Goal: Information Seeking & Learning: Compare options

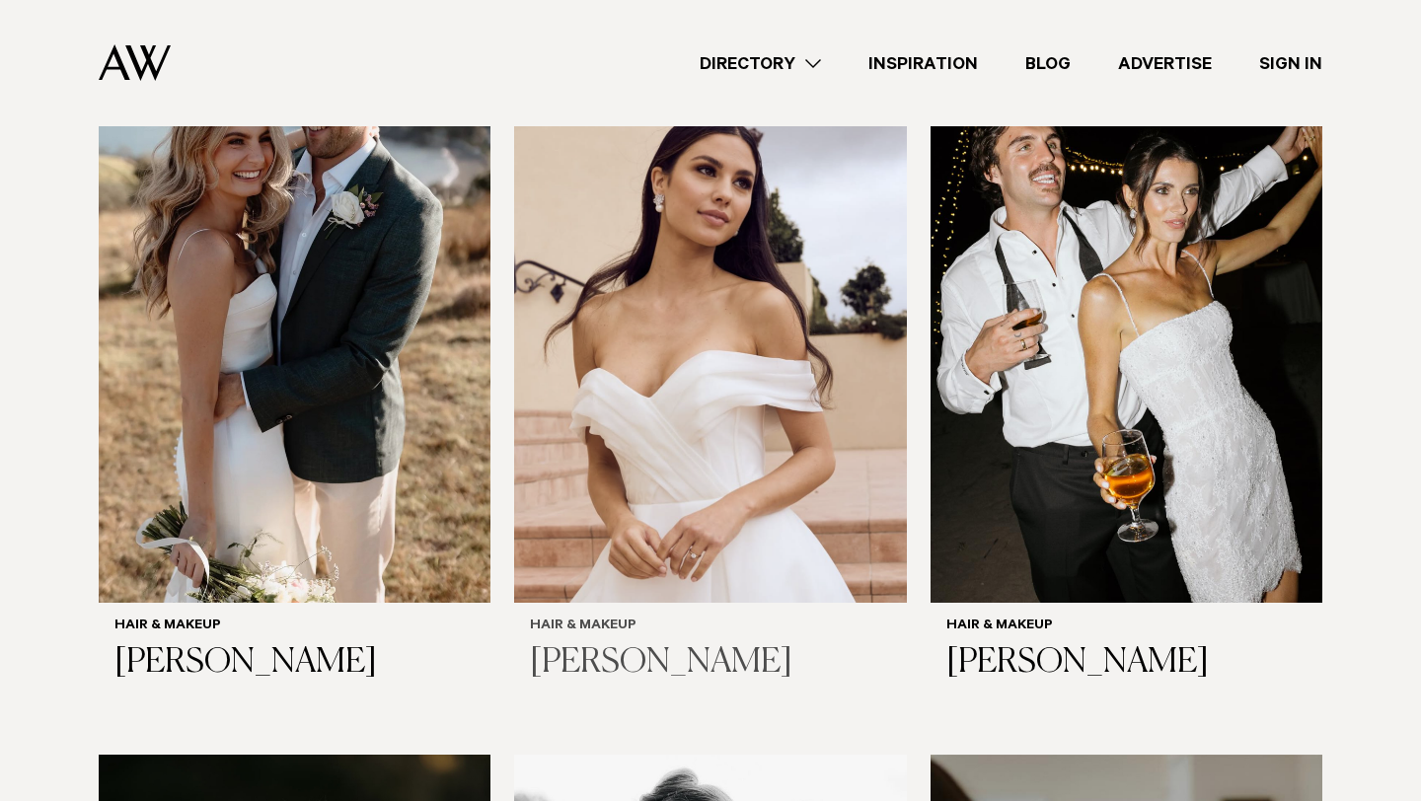
scroll to position [2770, 0]
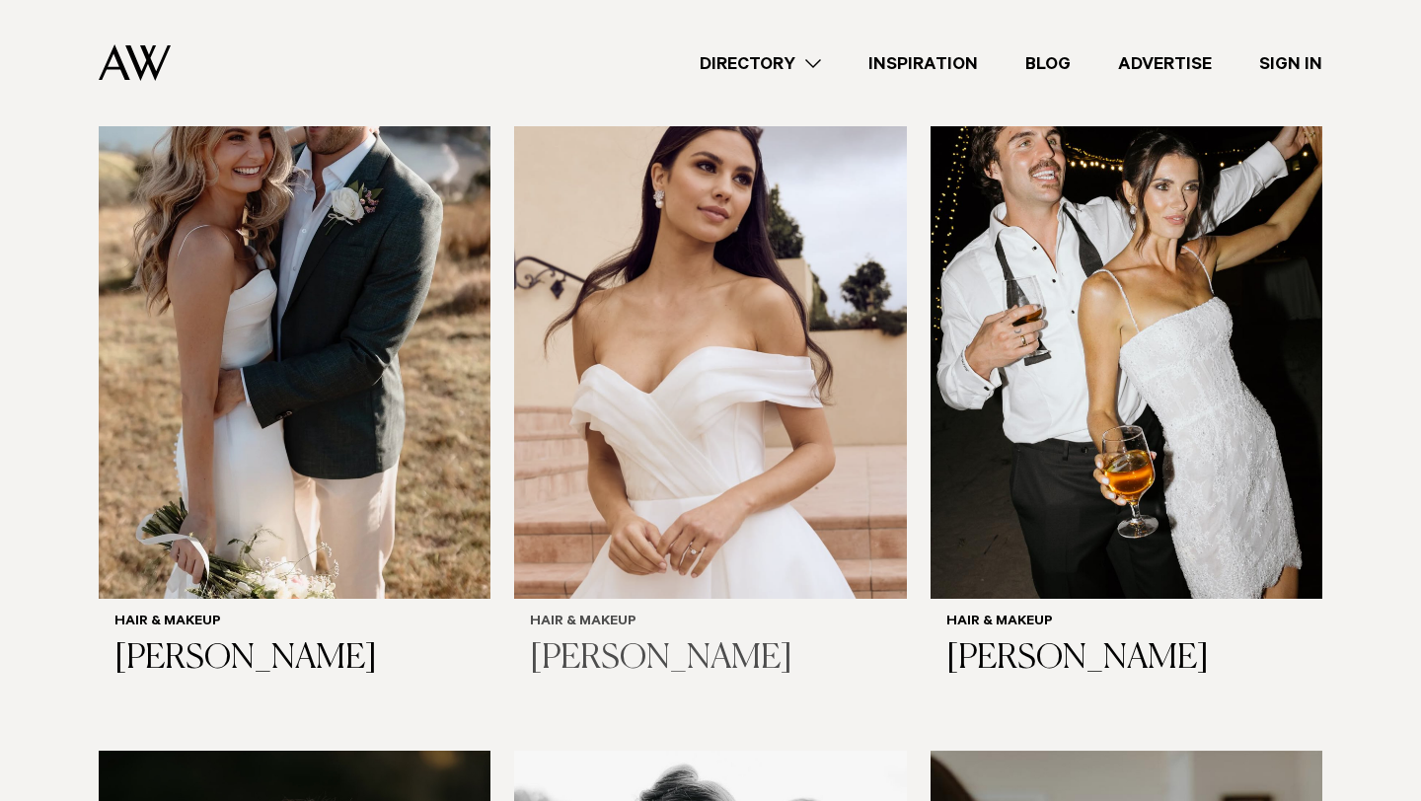
click at [633, 639] on h3 "[PERSON_NAME]" at bounding box center [710, 659] width 360 height 40
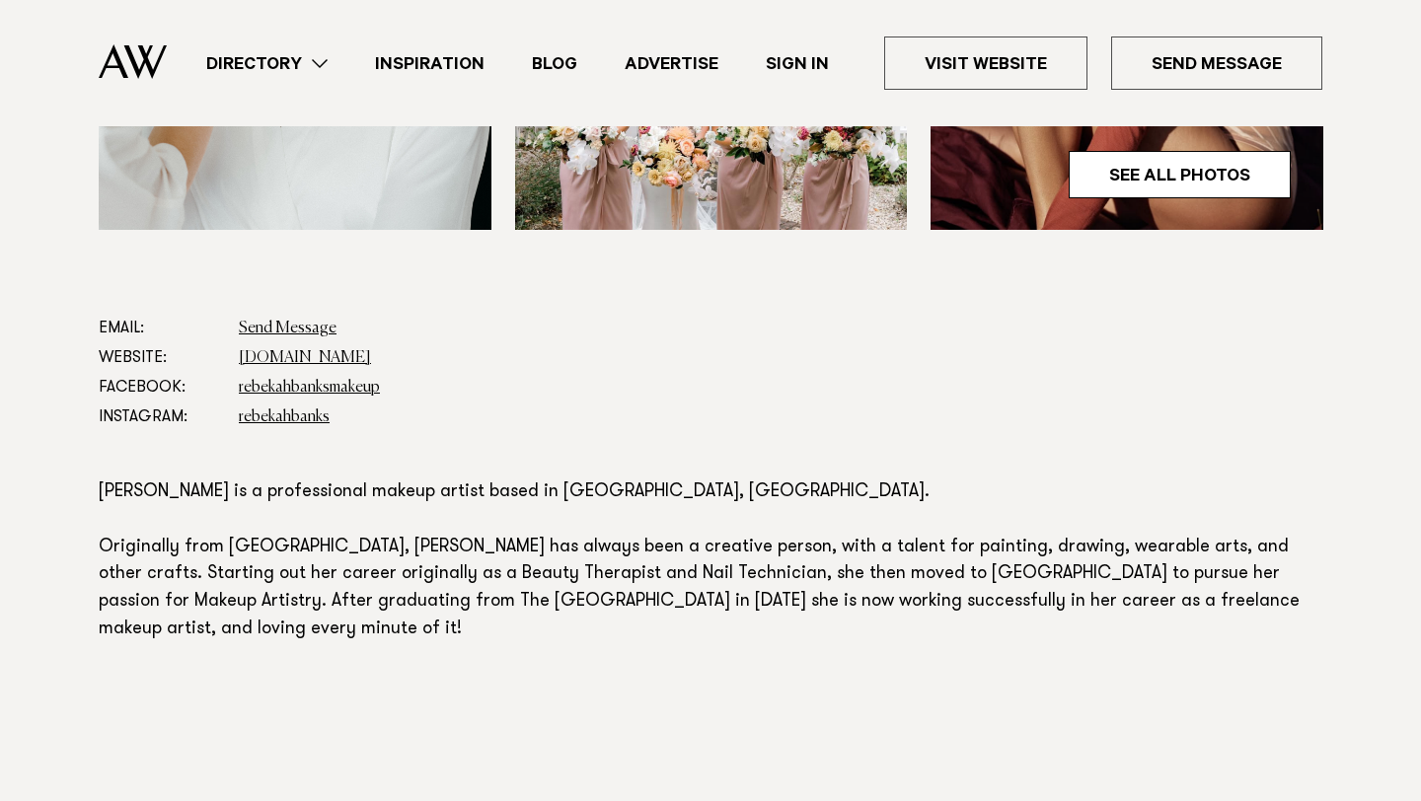
scroll to position [930, 0]
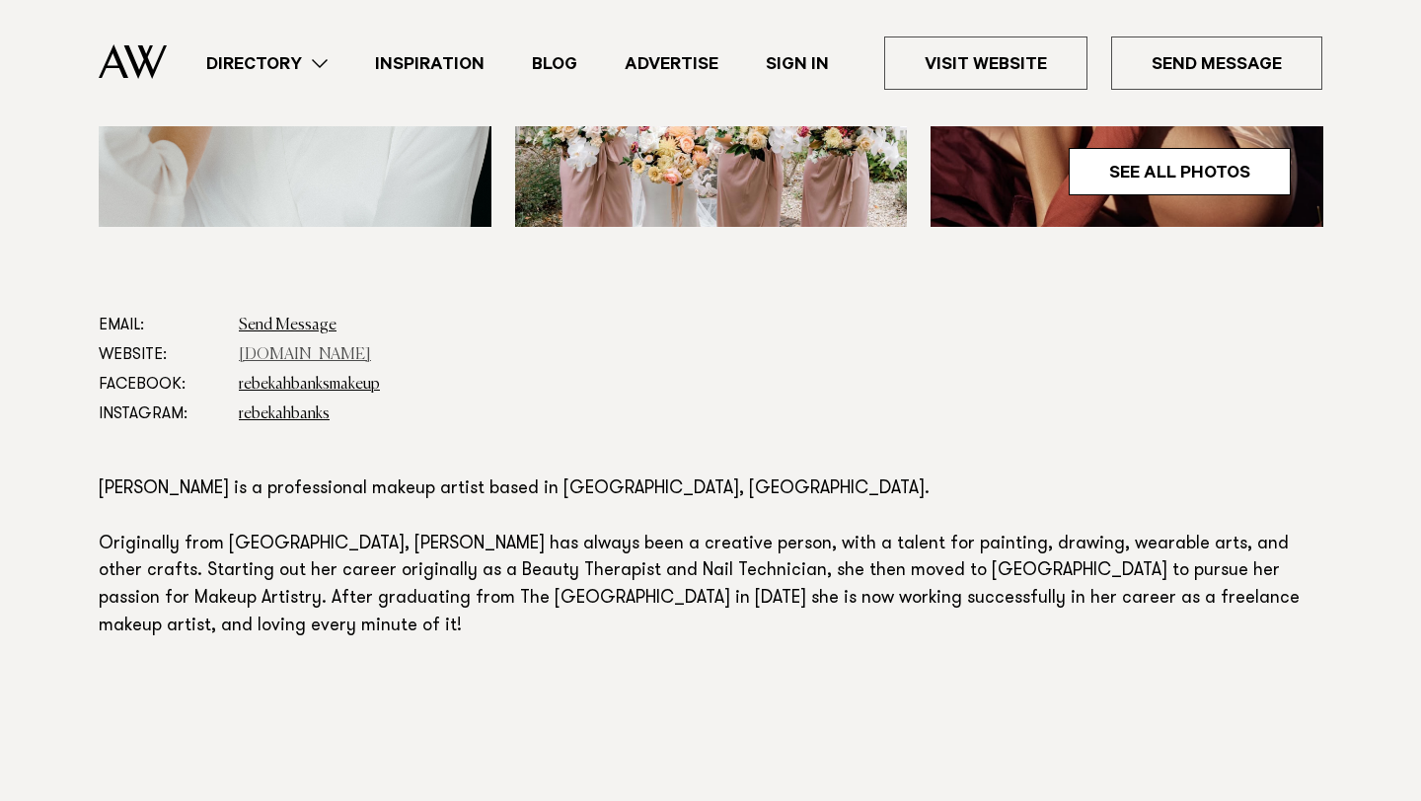
click at [291, 358] on link "www.rebekahbanks.com" at bounding box center [305, 355] width 132 height 16
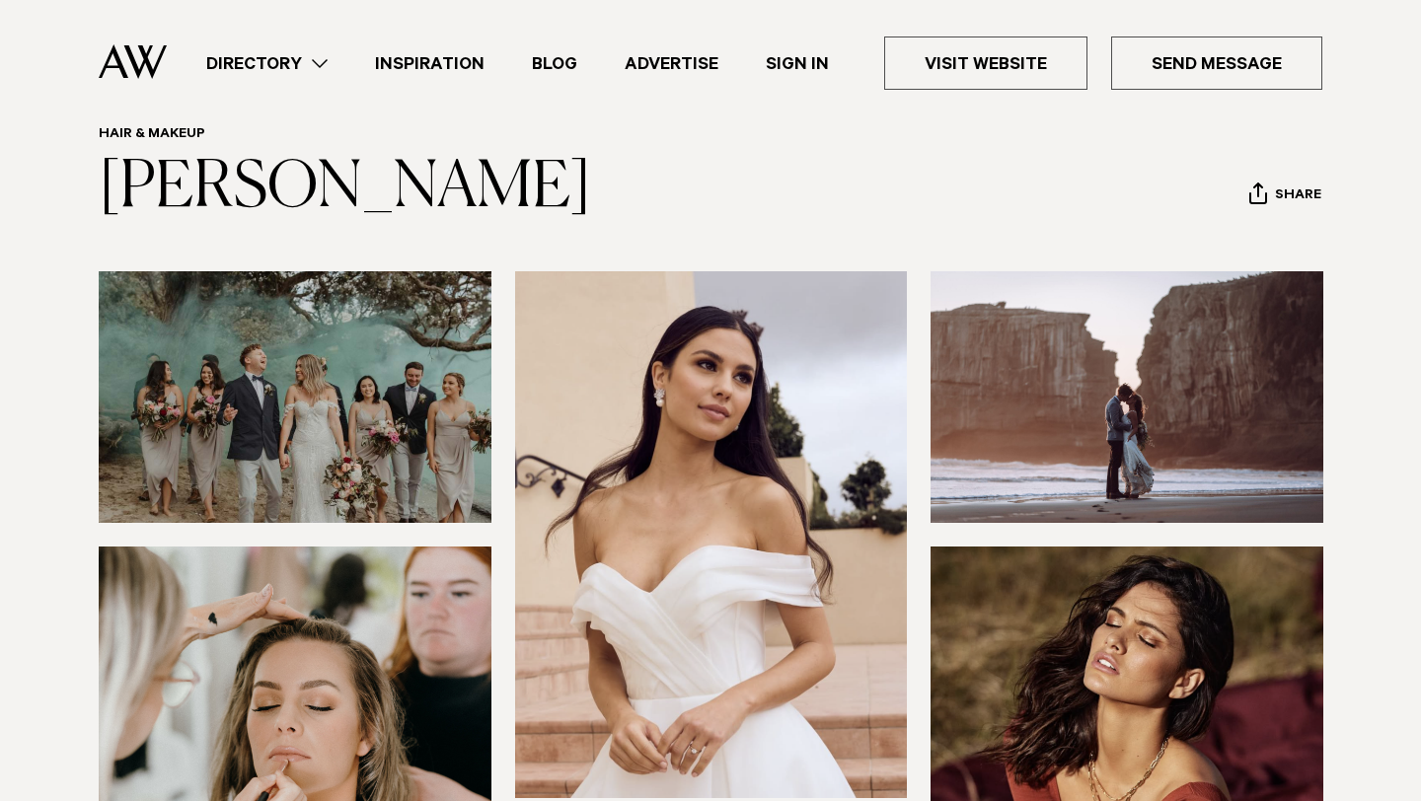
scroll to position [0, 0]
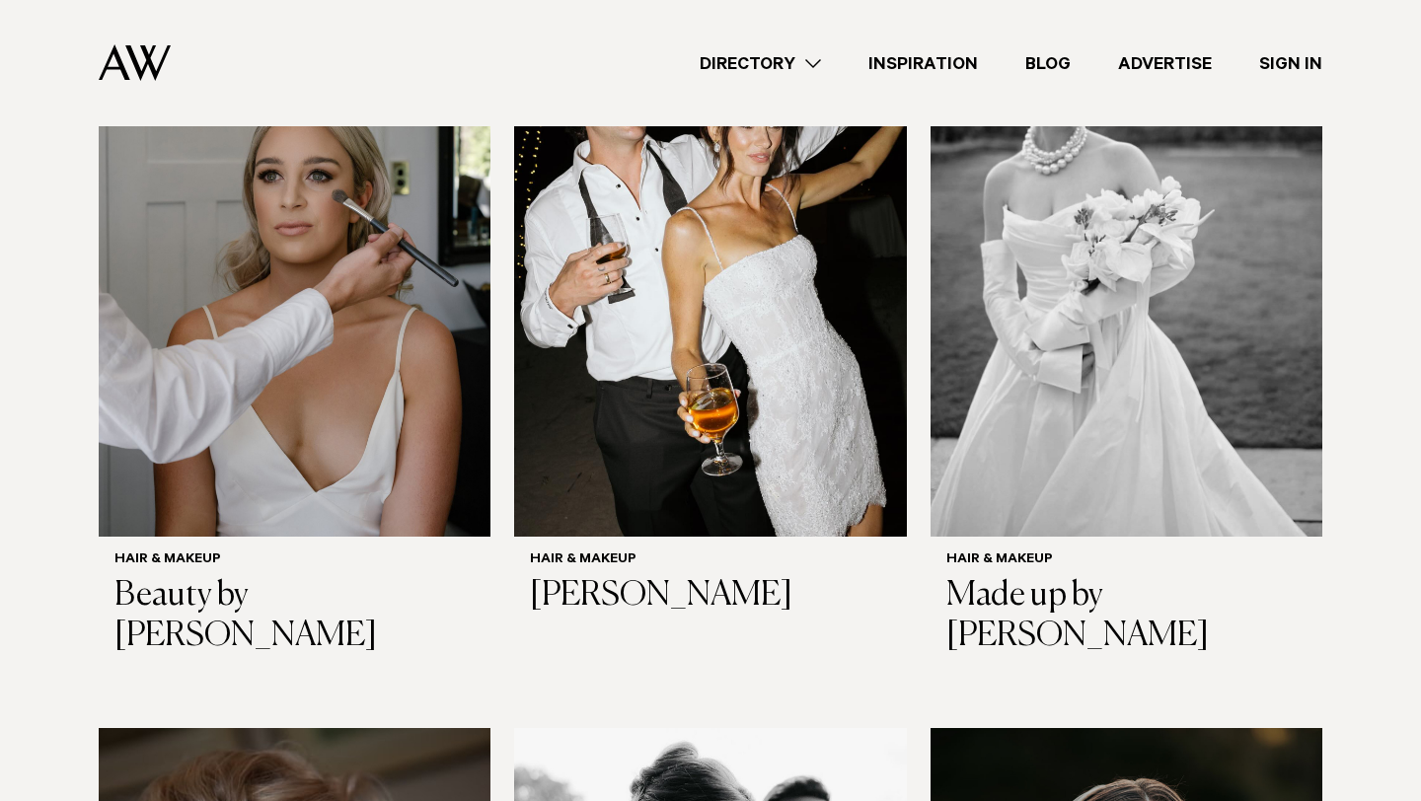
scroll to position [3514, 0]
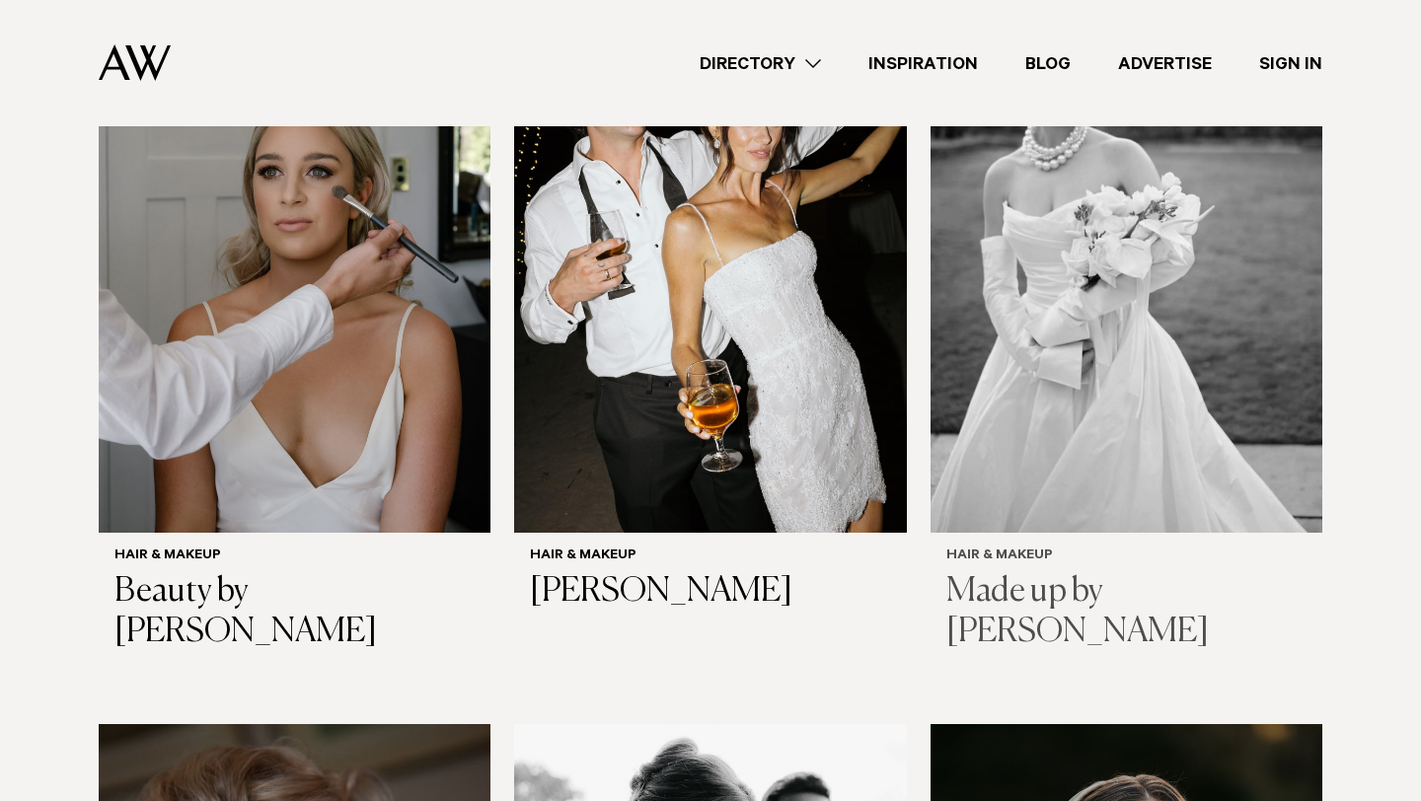
click at [1042, 594] on h3 "Made up by [PERSON_NAME]" at bounding box center [1126, 612] width 360 height 81
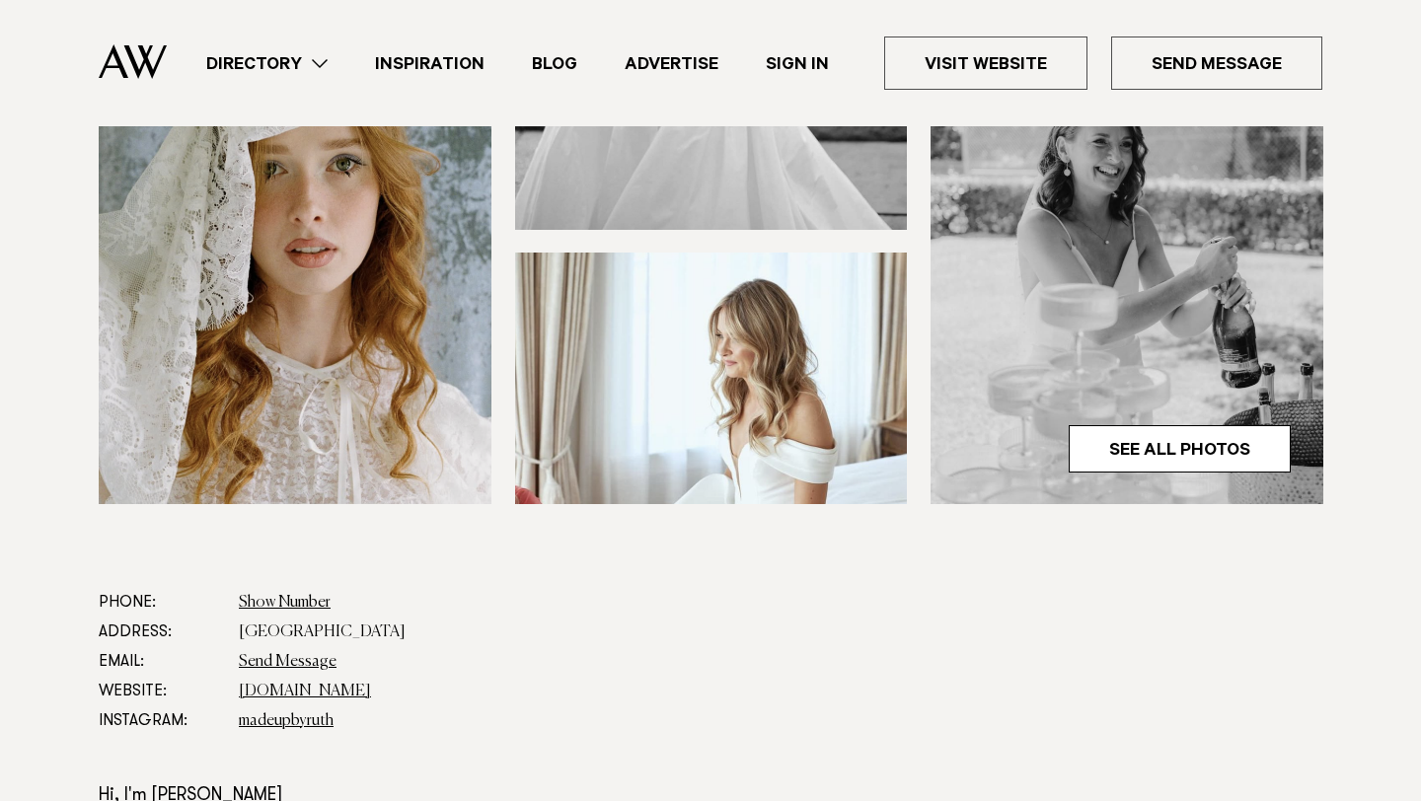
scroll to position [732, 0]
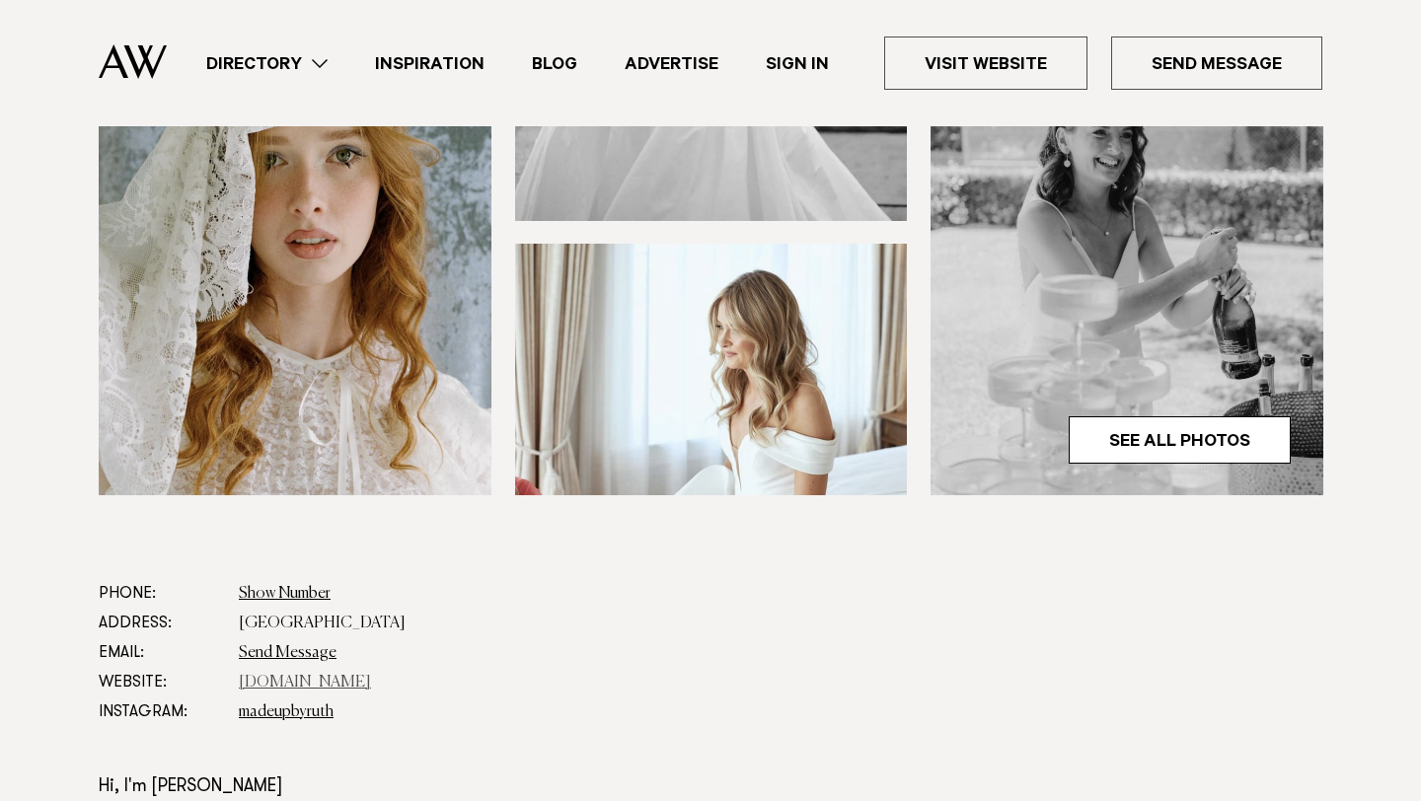
click at [324, 675] on link "www.madeupbyruth.co.nz" at bounding box center [305, 683] width 132 height 16
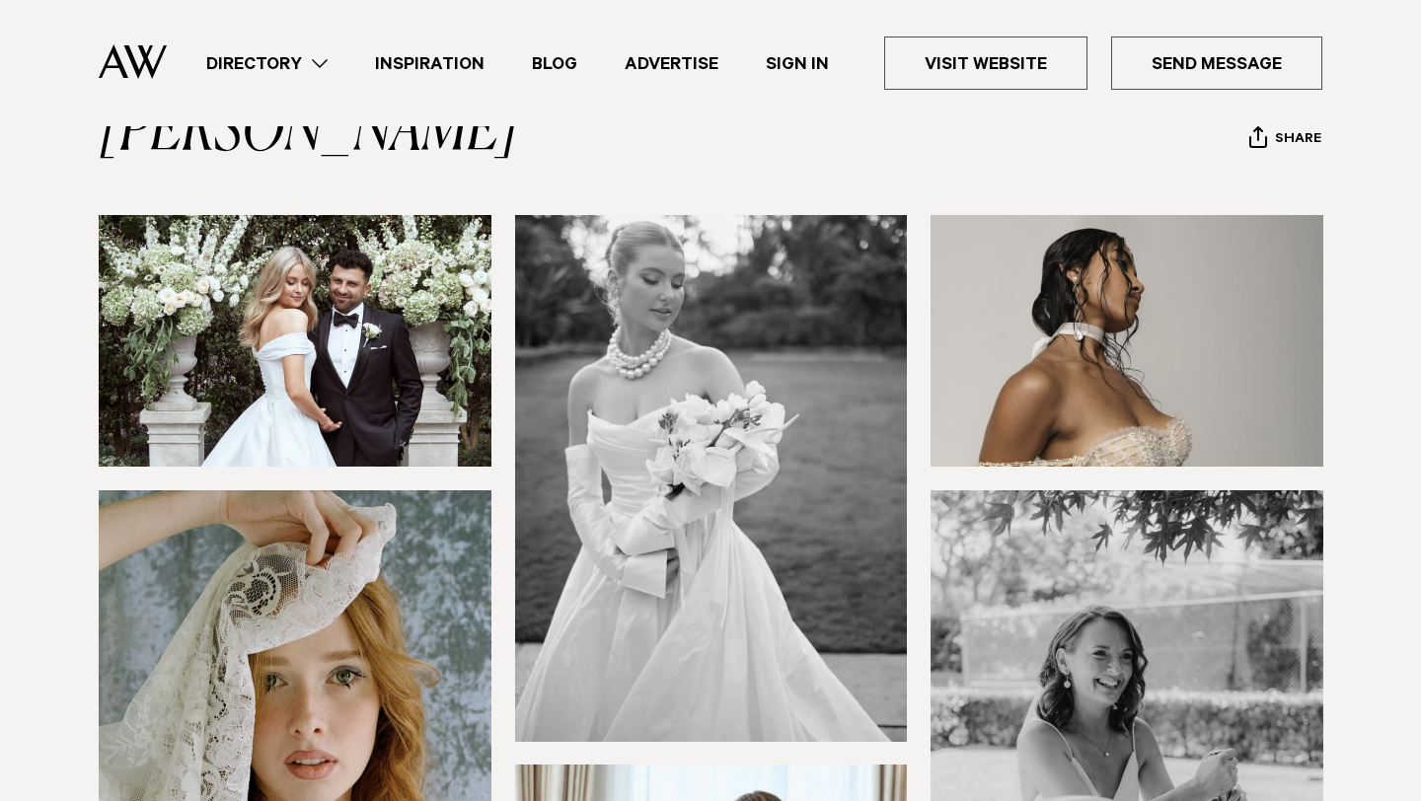
scroll to position [124, 0]
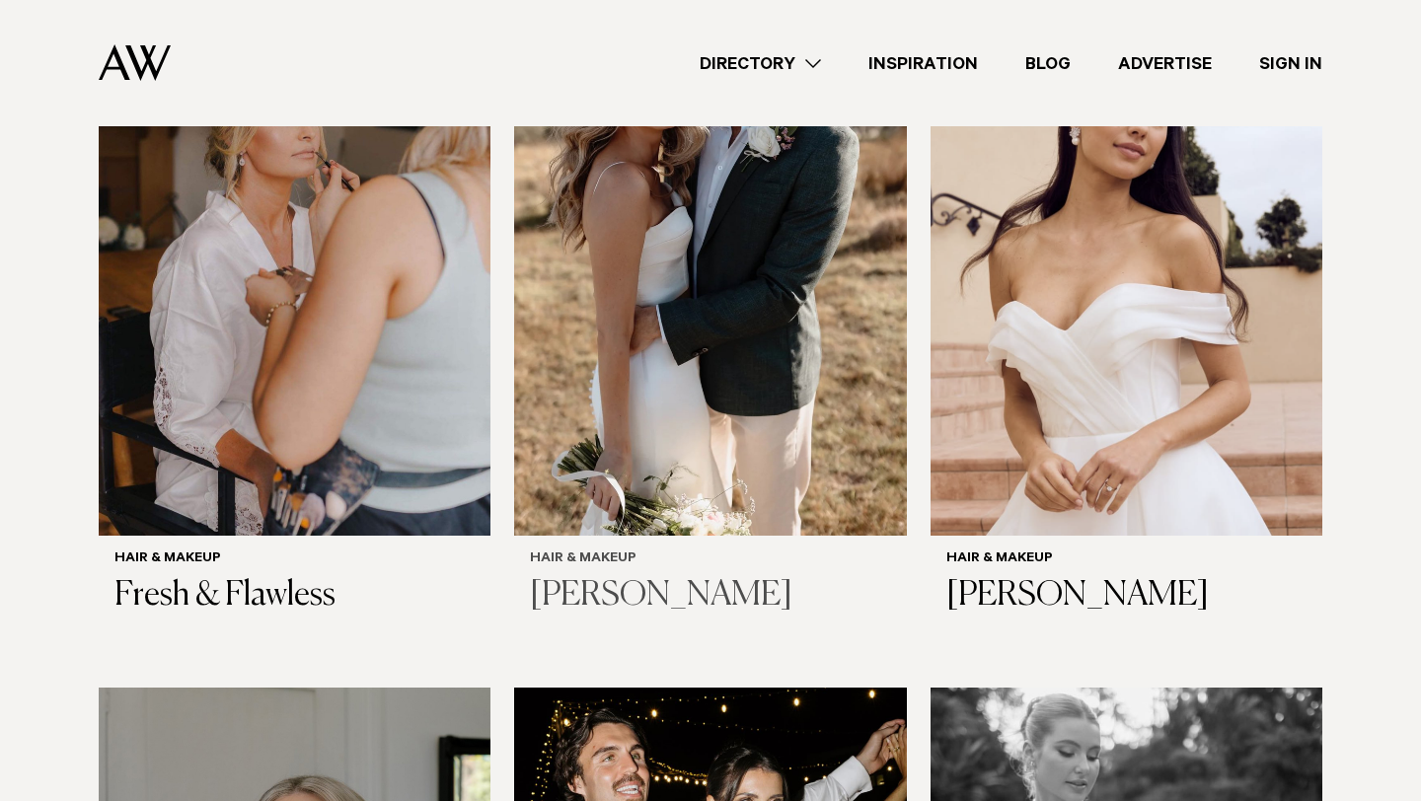
scroll to position [2837, 0]
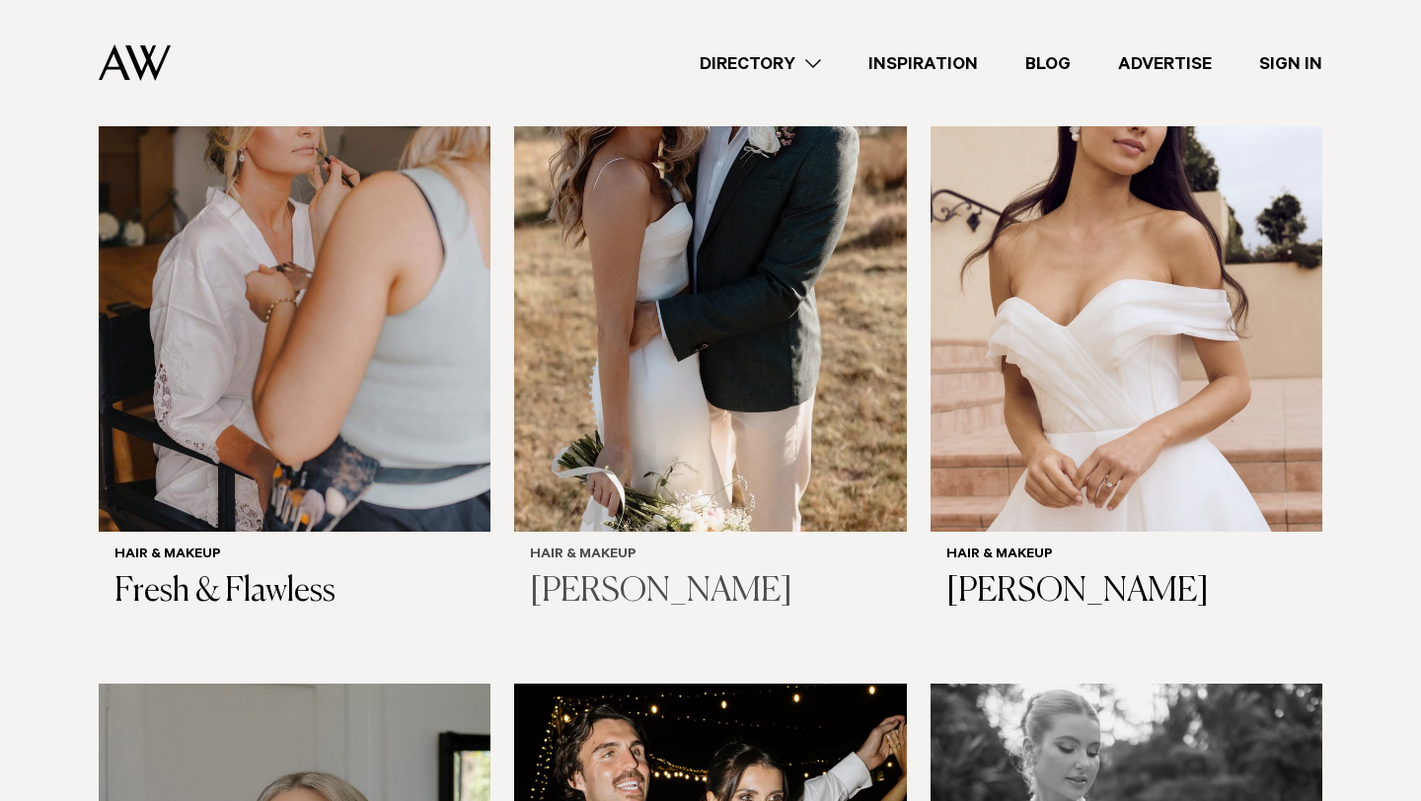
click at [602, 595] on h3 "[PERSON_NAME]" at bounding box center [710, 592] width 360 height 40
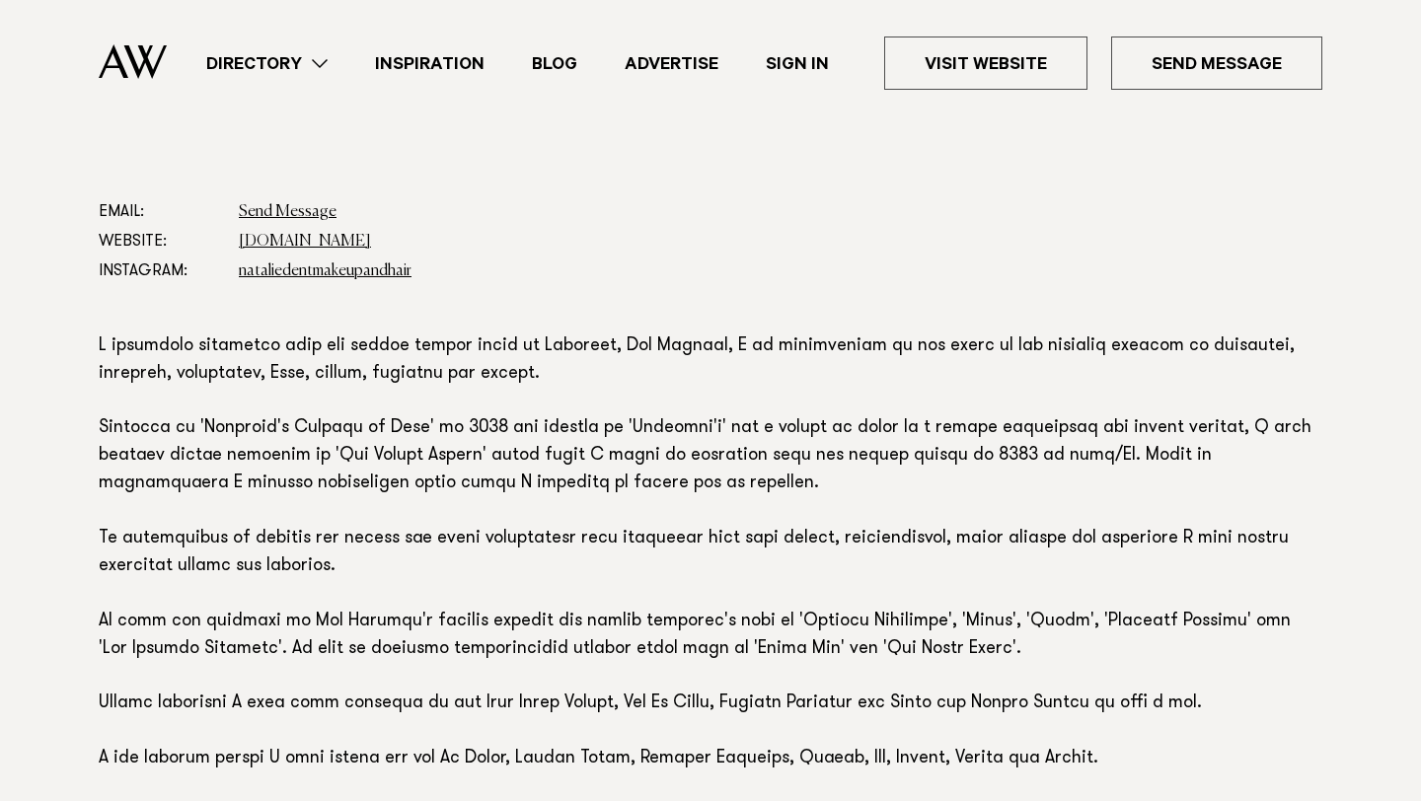
scroll to position [1044, 0]
click at [347, 275] on link "nataliedentmakeupandhair" at bounding box center [325, 270] width 173 height 16
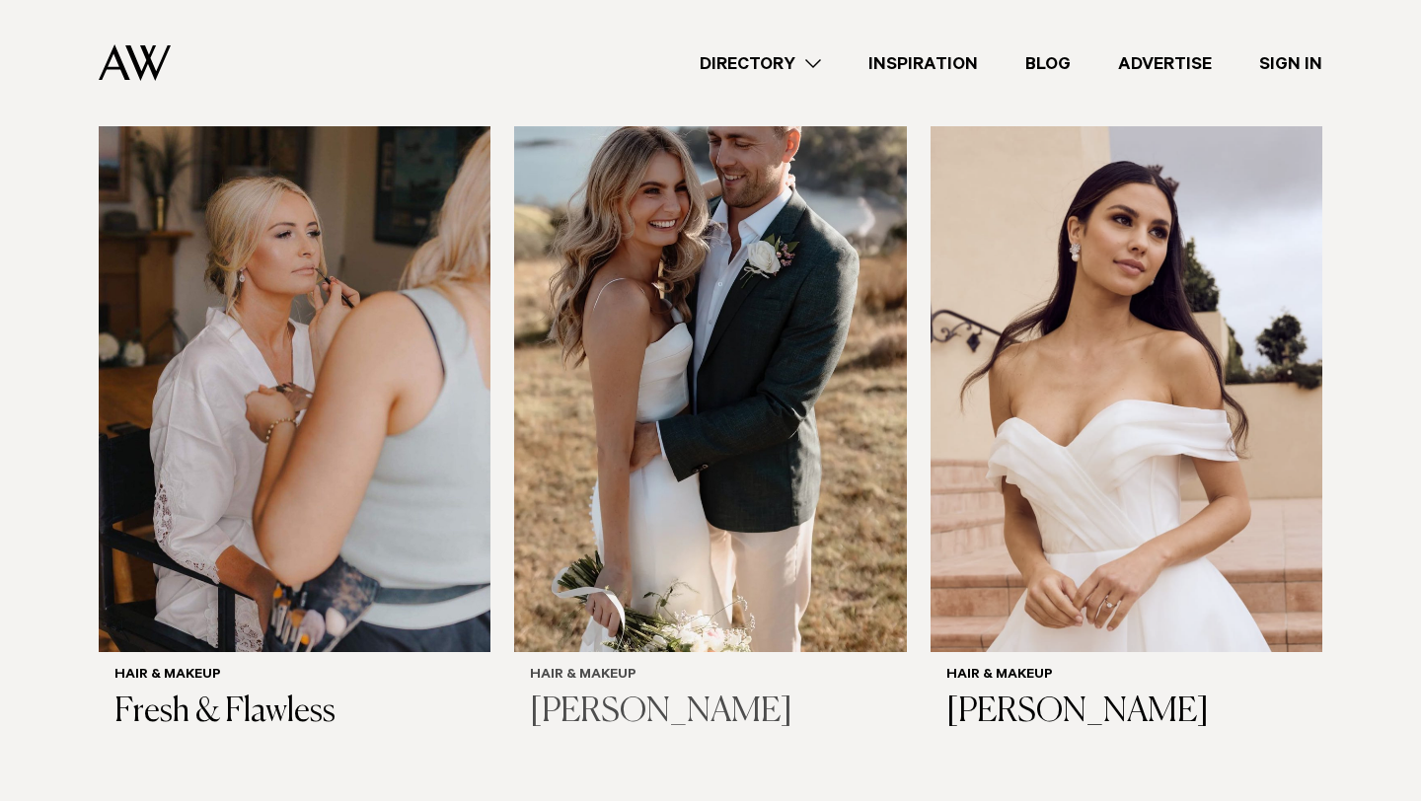
scroll to position [2715, 0]
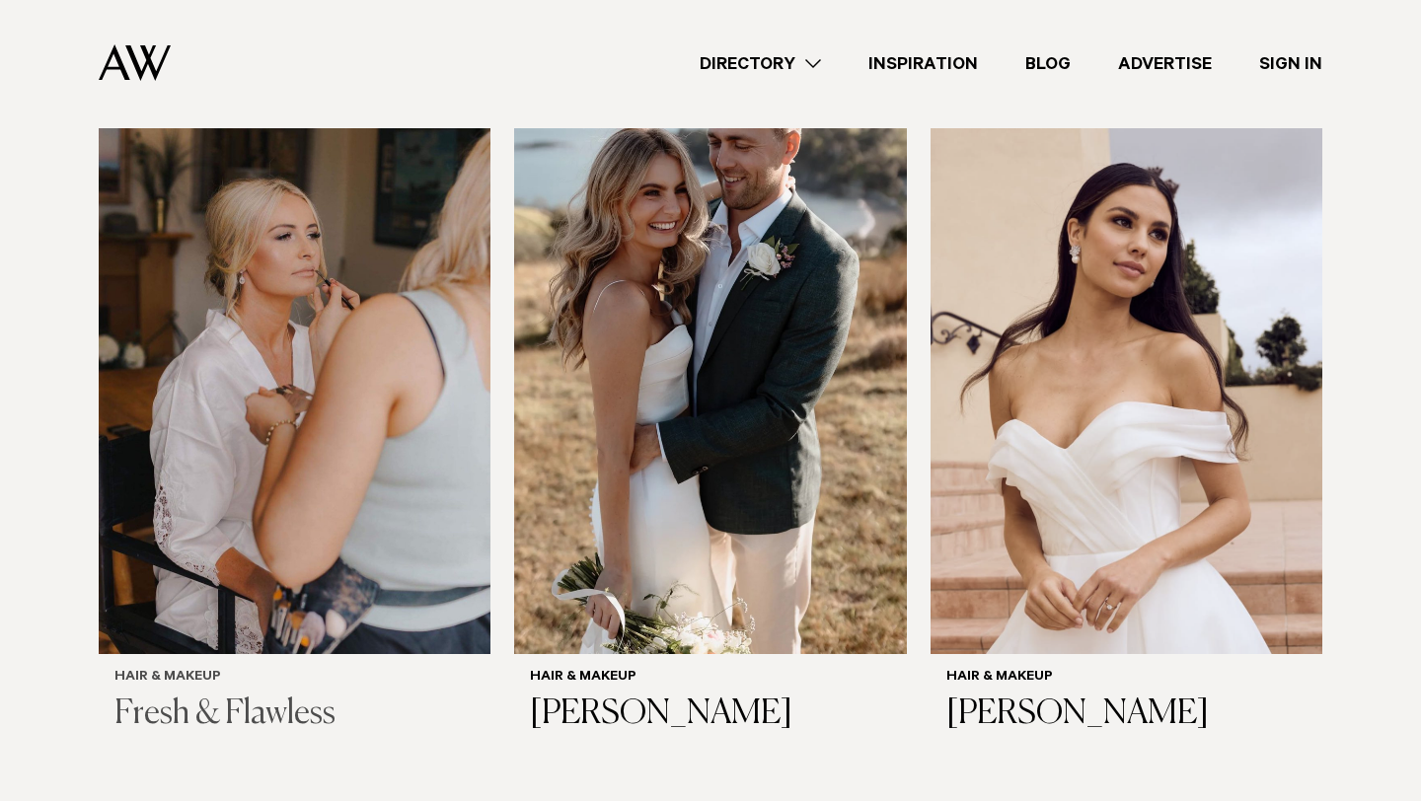
click at [361, 412] on img at bounding box center [295, 391] width 392 height 526
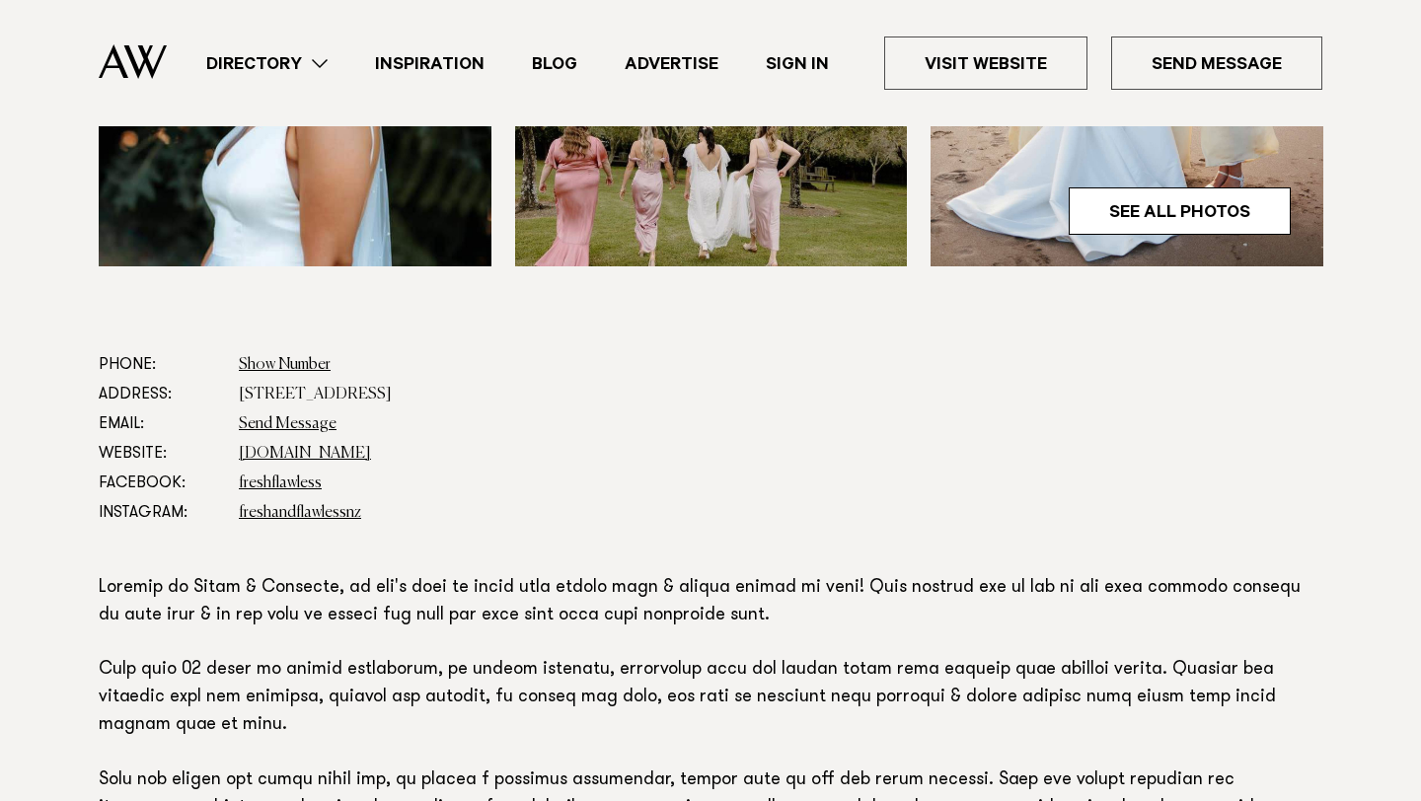
scroll to position [921, 0]
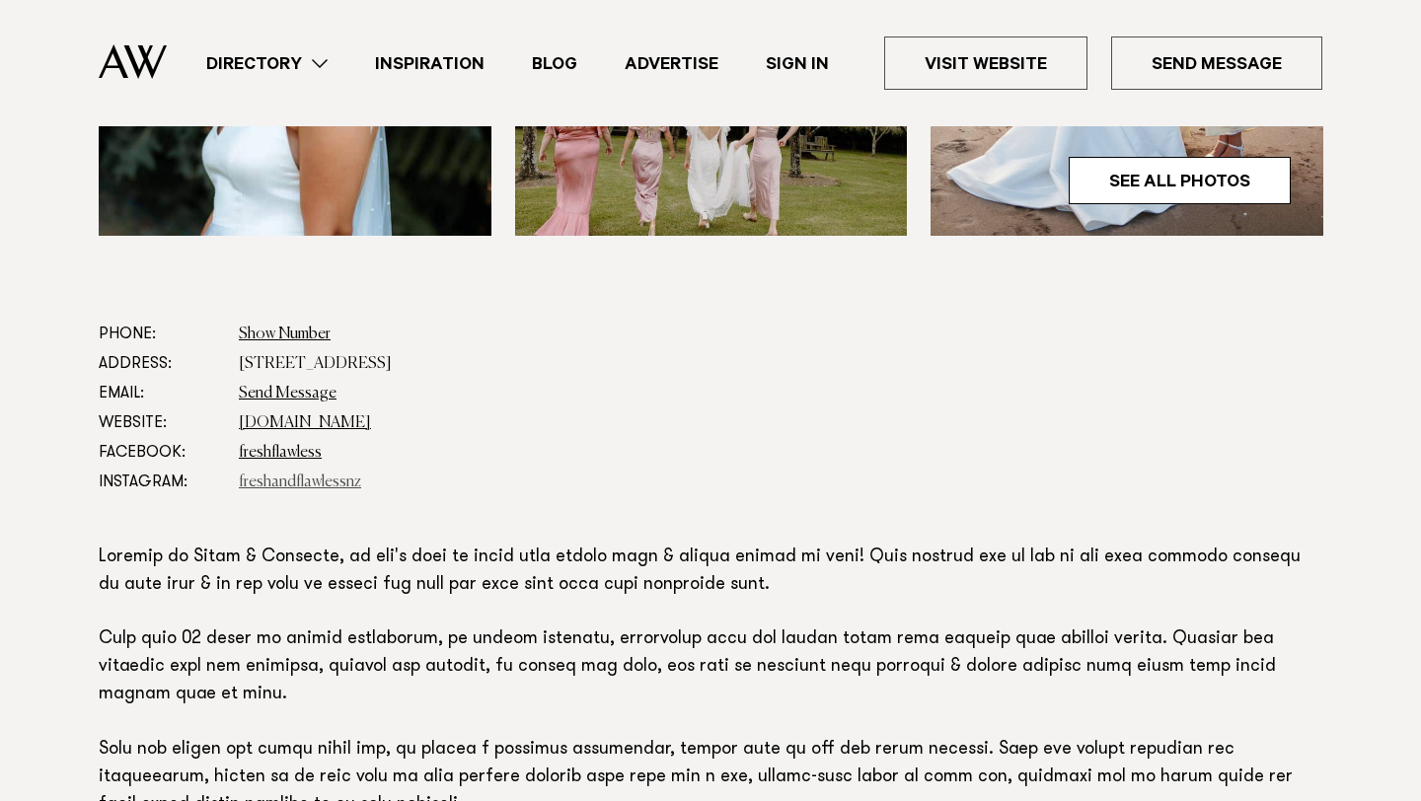
click at [279, 487] on link "freshandflawlessnz" at bounding box center [300, 483] width 122 height 16
click at [331, 421] on link "[DOMAIN_NAME]" at bounding box center [305, 423] width 132 height 16
